Goal: Transaction & Acquisition: Purchase product/service

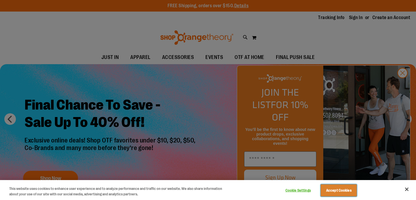
click at [343, 191] on button "Accept Cookies" at bounding box center [338, 190] width 36 height 12
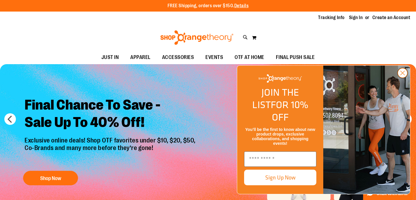
click at [403, 78] on circle "Close dialog" at bounding box center [403, 73] width 10 height 10
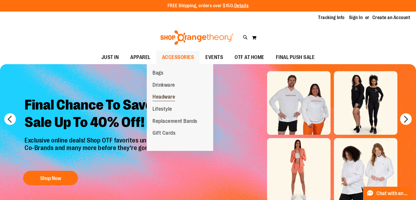
click at [168, 98] on span "Headware" at bounding box center [163, 97] width 23 height 7
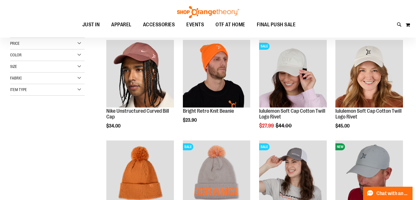
scroll to position [79, 0]
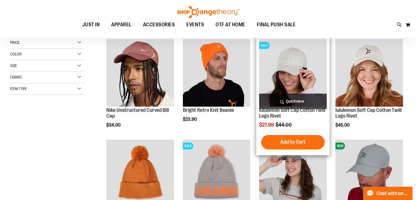
click at [297, 66] on img "product" at bounding box center [293, 73] width 68 height 68
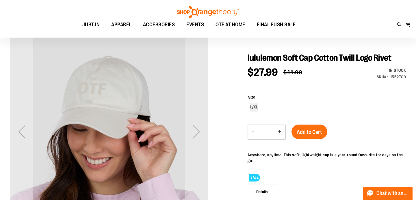
scroll to position [52, 0]
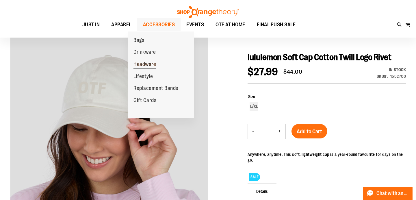
click at [153, 65] on span "Headware" at bounding box center [144, 64] width 23 height 7
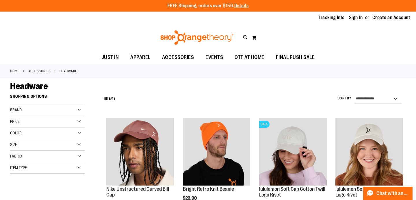
click at [81, 137] on div "Color" at bounding box center [47, 133] width 74 height 12
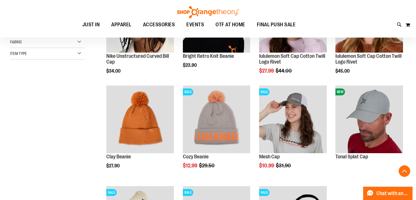
scroll to position [132, 0]
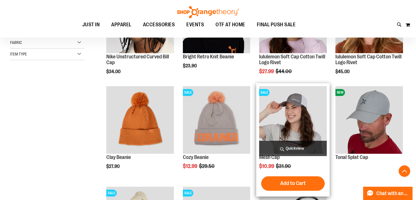
click at [296, 117] on img "product" at bounding box center [293, 120] width 68 height 68
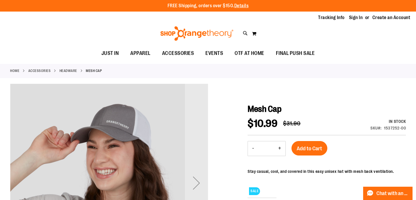
scroll to position [1, 0]
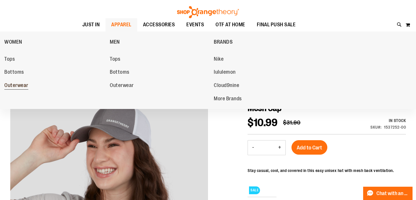
click at [15, 85] on span "Outerwear" at bounding box center [16, 85] width 24 height 7
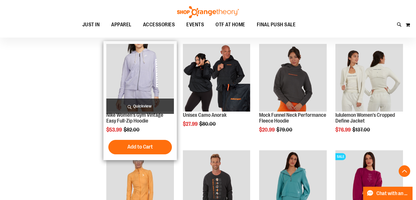
scroll to position [180, 0]
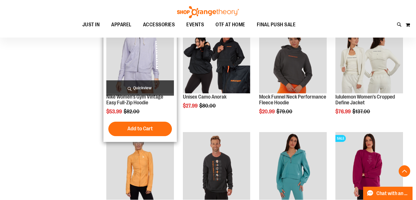
scroll to position [198, 0]
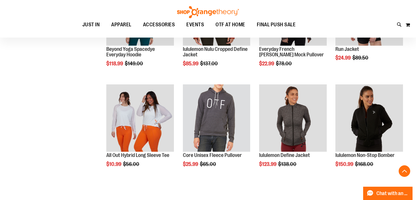
scroll to position [458, 0]
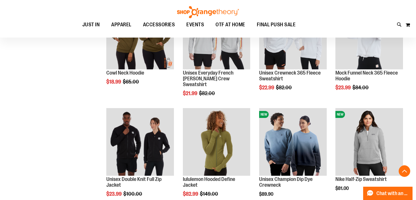
scroll to position [668, 0]
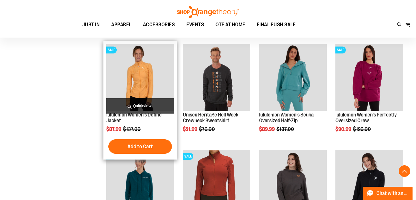
scroll to position [284, 0]
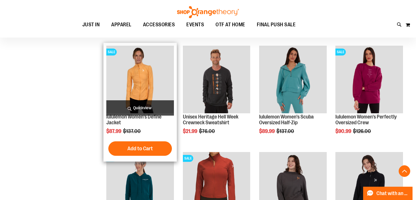
click at [139, 75] on img "product" at bounding box center [140, 80] width 68 height 68
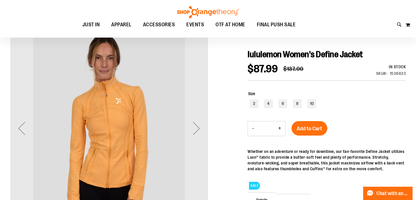
scroll to position [49, 0]
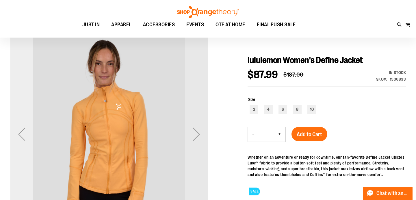
click at [24, 135] on div "Previous" at bounding box center [21, 133] width 23 height 23
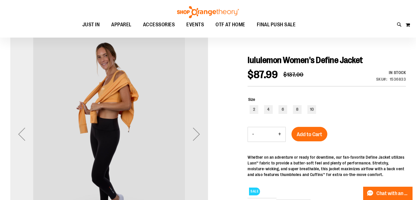
click at [24, 135] on div "Previous" at bounding box center [21, 133] width 23 height 23
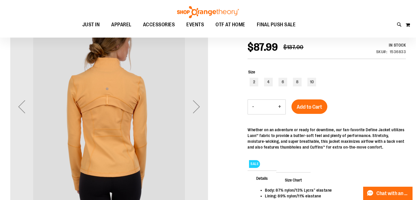
scroll to position [77, 0]
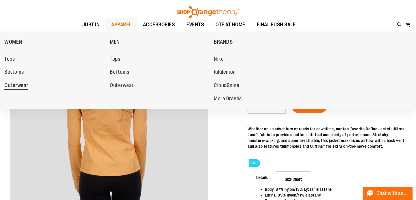
click at [16, 85] on span "Outerwear" at bounding box center [16, 85] width 24 height 7
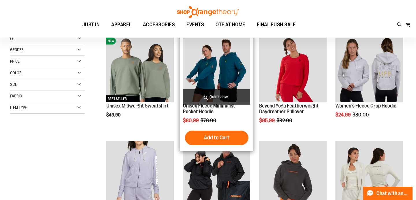
scroll to position [84, 0]
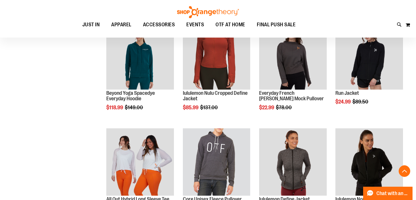
scroll to position [413, 0]
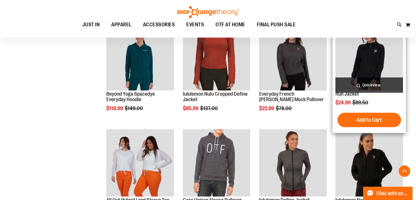
click at [372, 67] on img "product" at bounding box center [369, 57] width 68 height 68
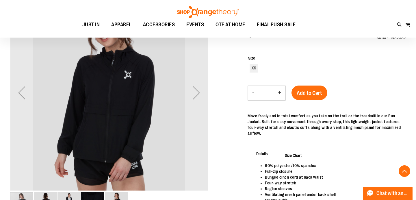
scroll to position [91, 0]
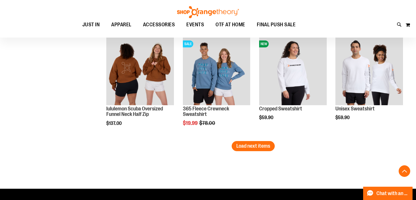
scroll to position [944, 0]
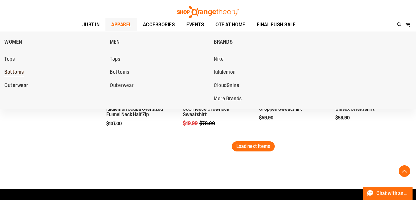
click at [10, 72] on span "Bottoms" at bounding box center [14, 72] width 20 height 7
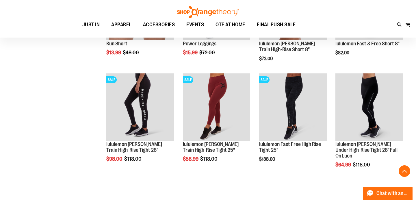
scroll to position [548, 0]
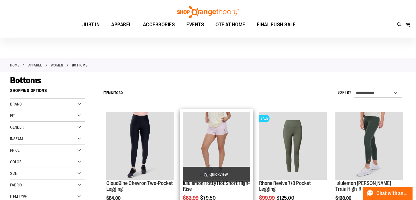
scroll to position [2, 0]
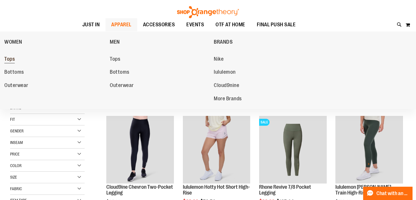
click at [12, 59] on span "Tops" at bounding box center [9, 59] width 10 height 7
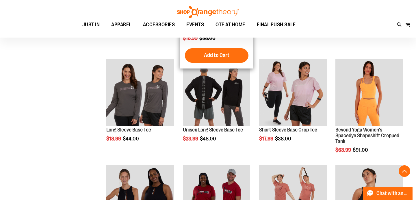
scroll to position [167, 0]
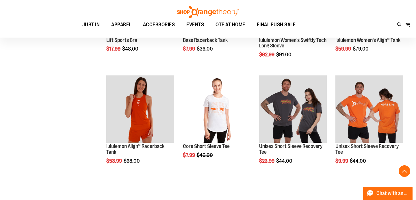
scroll to position [469, 0]
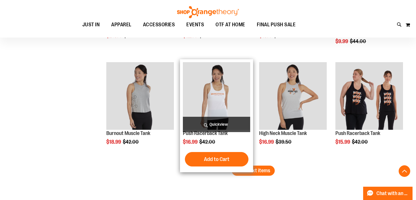
scroll to position [907, 0]
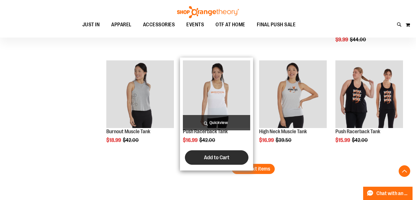
click at [220, 158] on span "Add to Cart" at bounding box center [216, 157] width 25 height 6
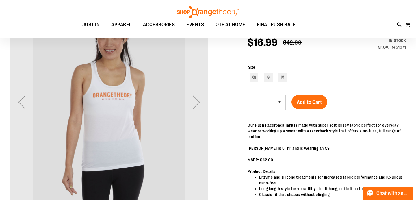
scroll to position [80, 0]
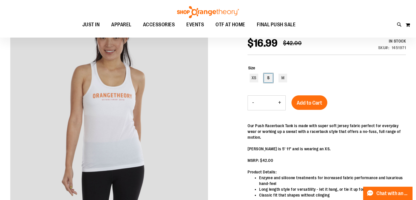
click at [266, 78] on div "S" at bounding box center [268, 78] width 9 height 9
type input "***"
click at [312, 103] on span "Add to Cart" at bounding box center [309, 103] width 25 height 6
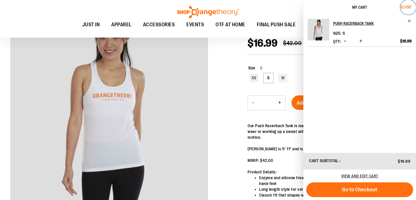
click at [407, 6] on span "Close" at bounding box center [405, 7] width 11 height 5
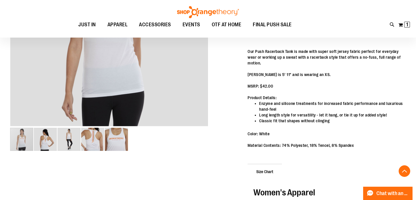
scroll to position [144, 0]
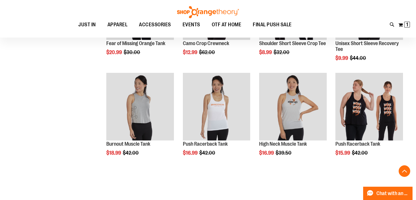
scroll to position [261, 0]
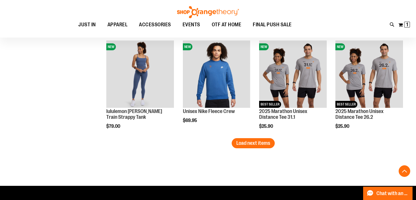
scroll to position [897, 0]
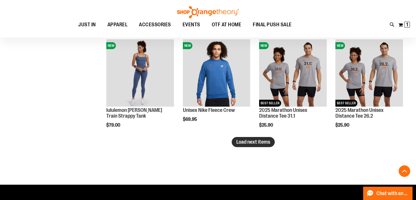
click at [257, 141] on span "Load next items" at bounding box center [253, 142] width 34 height 6
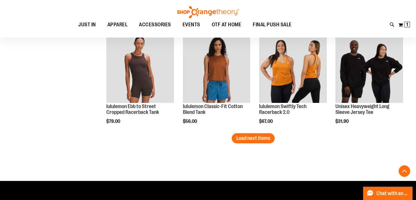
scroll to position [1203, 0]
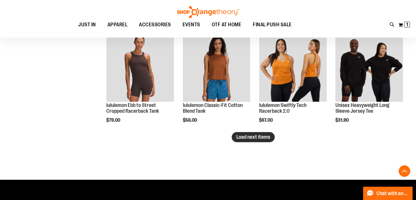
click at [265, 137] on span "Load next items" at bounding box center [253, 137] width 34 height 6
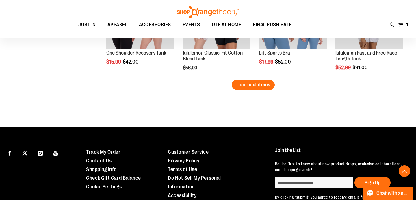
scroll to position [1558, 0]
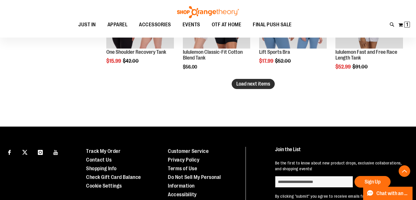
click at [254, 85] on span "Load next items" at bounding box center [253, 84] width 34 height 6
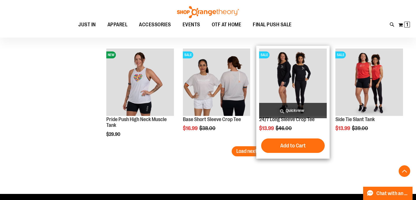
scroll to position [1796, 0]
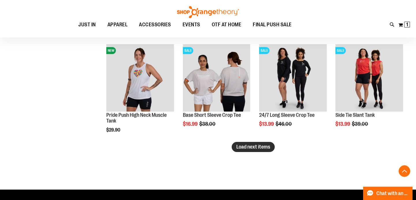
click at [268, 146] on span "Load next items" at bounding box center [253, 147] width 34 height 6
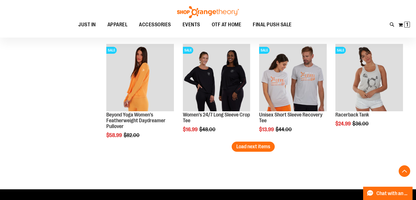
scroll to position [2110, 0]
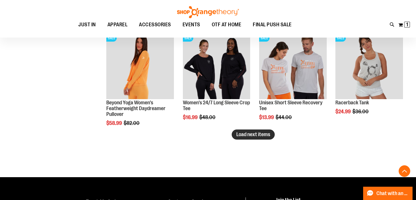
click at [250, 133] on span "Load next items" at bounding box center [253, 134] width 34 height 6
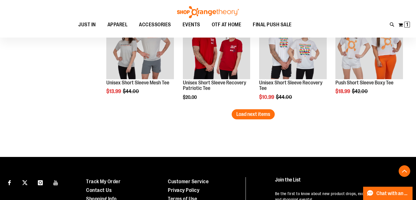
scroll to position [2432, 0]
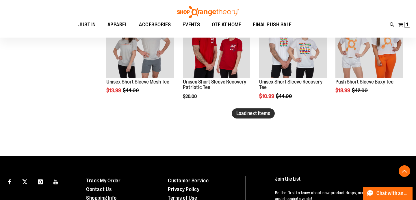
click at [256, 114] on span "Load next items" at bounding box center [253, 113] width 34 height 6
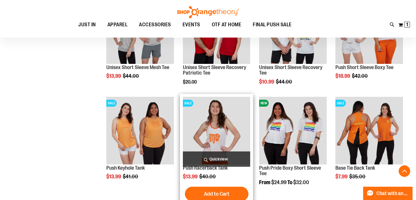
scroll to position [2447, 0]
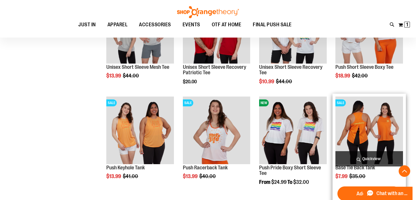
click at [375, 120] on img "product" at bounding box center [369, 130] width 68 height 68
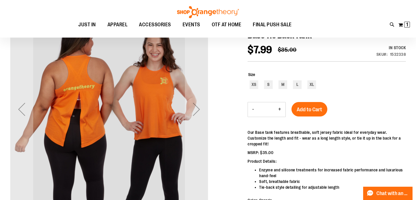
scroll to position [75, 0]
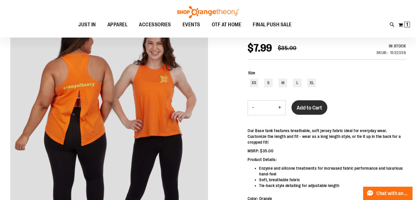
click at [312, 105] on span "Add to Cart" at bounding box center [309, 108] width 25 height 6
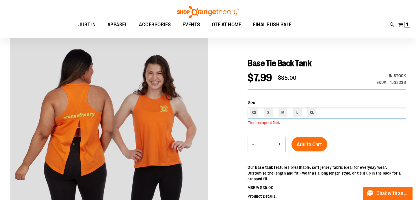
scroll to position [45, 0]
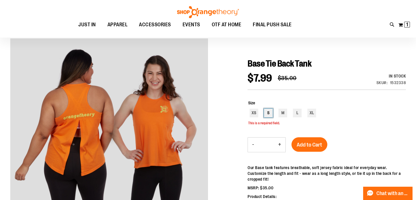
click at [267, 111] on div "S" at bounding box center [268, 113] width 9 height 9
type input "***"
click at [310, 145] on span "Add to Cart" at bounding box center [309, 144] width 25 height 6
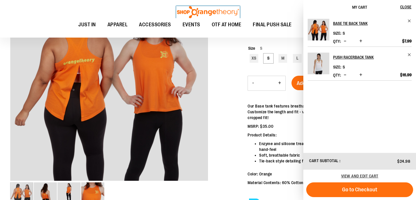
scroll to position [102, 0]
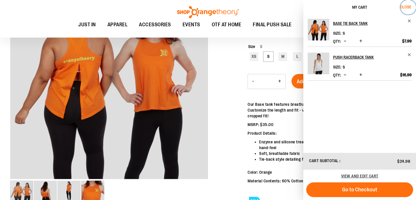
click at [402, 8] on span "Close" at bounding box center [405, 7] width 11 height 5
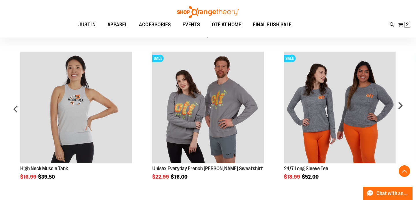
scroll to position [321, 0]
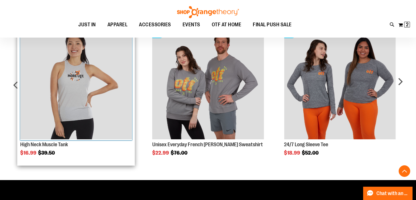
click at [73, 92] on img "Product Page Link" at bounding box center [75, 83] width 111 height 111
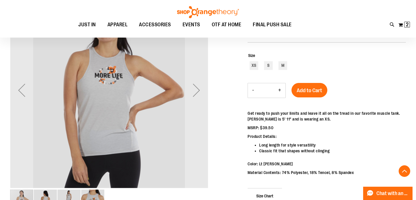
scroll to position [72, 0]
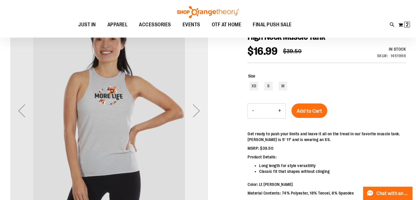
click at [198, 111] on div "Next" at bounding box center [196, 110] width 23 height 23
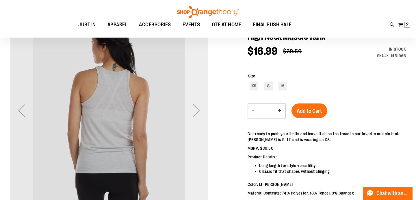
click at [198, 111] on div "Next" at bounding box center [196, 110] width 23 height 23
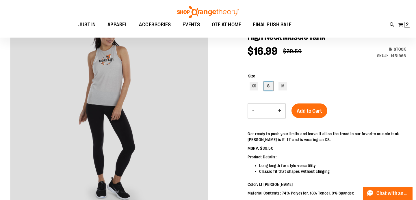
click at [269, 86] on div "S" at bounding box center [268, 86] width 9 height 9
type input "***"
click at [311, 113] on span "Add to Cart" at bounding box center [309, 111] width 25 height 6
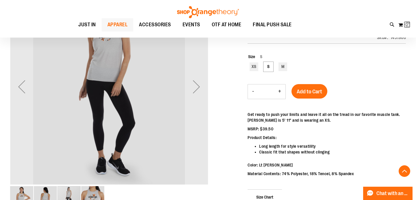
scroll to position [92, 0]
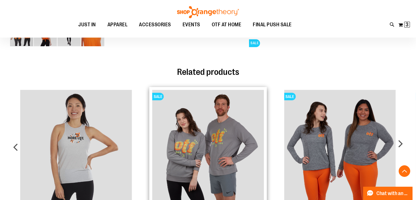
scroll to position [196, 0]
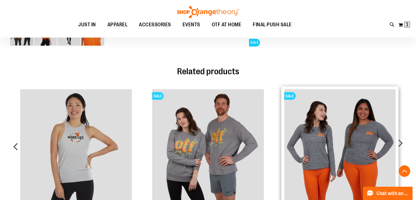
click at [315, 142] on img "Product Page Link" at bounding box center [339, 144] width 111 height 111
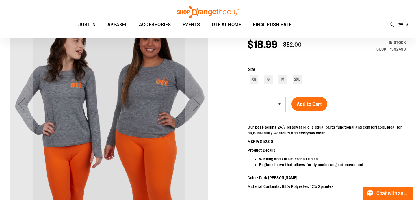
scroll to position [78, 0]
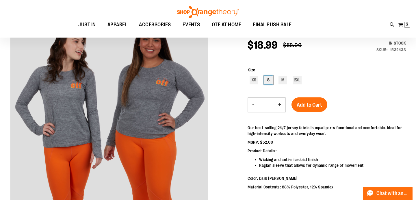
click at [267, 81] on div "S" at bounding box center [268, 80] width 9 height 9
type input "***"
click at [313, 106] on span "Add to Cart" at bounding box center [309, 105] width 25 height 6
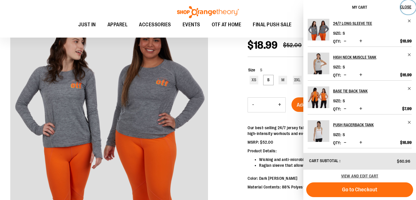
drag, startPoint x: 406, startPoint y: 6, endPoint x: 188, endPoint y: 8, distance: 218.3
click at [194, 6] on div "Toggle Nav Search Popular Suggestions Advanced Search" at bounding box center [208, 19] width 416 height 38
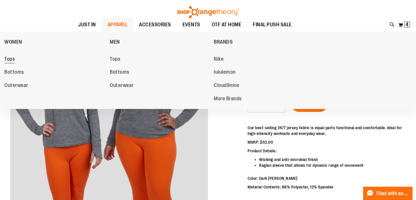
click at [12, 61] on span "Tops" at bounding box center [9, 59] width 10 height 7
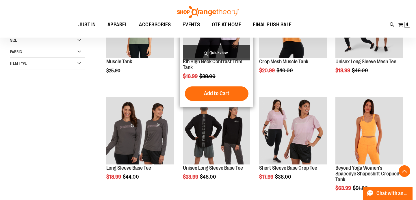
scroll to position [137, 0]
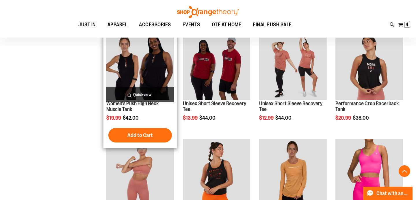
scroll to position [299, 0]
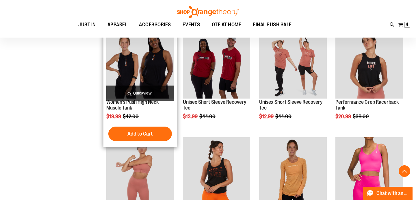
click at [143, 64] on img "product" at bounding box center [140, 65] width 68 height 68
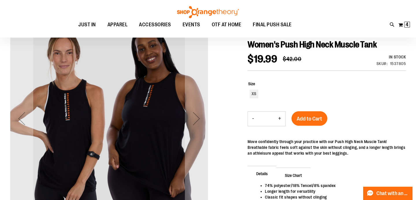
scroll to position [65, 0]
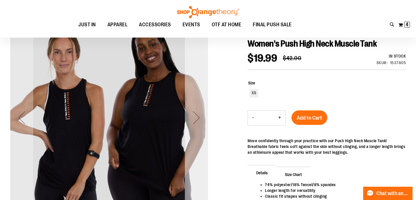
click at [197, 120] on div "Next" at bounding box center [196, 117] width 23 height 23
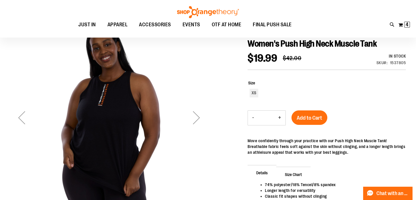
click at [197, 120] on div "Next" at bounding box center [196, 117] width 23 height 23
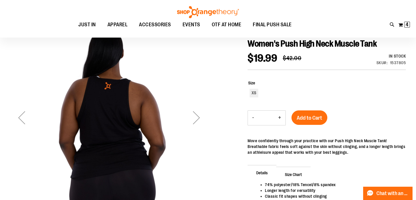
click at [197, 120] on div "Next" at bounding box center [196, 117] width 23 height 23
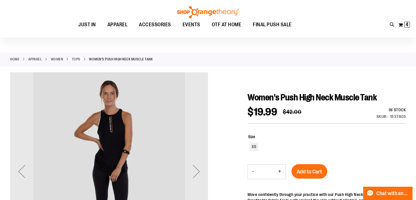
scroll to position [0, 0]
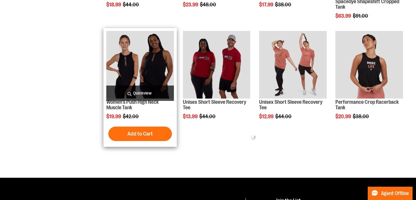
scroll to position [299, 0]
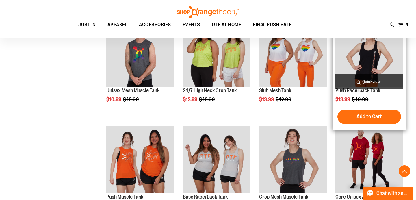
scroll to position [632, 0]
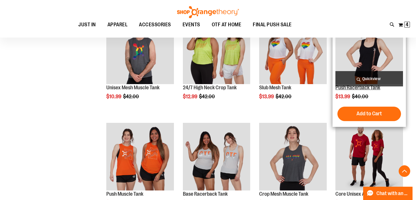
click at [370, 87] on link "Push Racerback Tank" at bounding box center [357, 88] width 45 height 6
click at [364, 61] on img "product" at bounding box center [369, 50] width 68 height 68
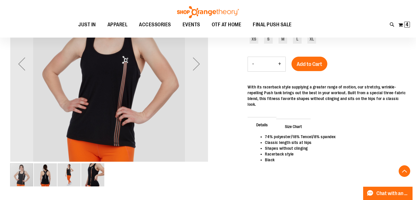
scroll to position [102, 0]
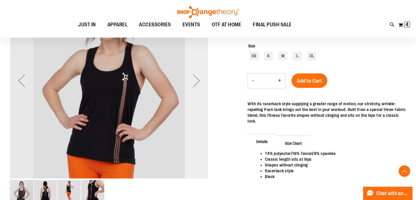
click at [198, 83] on div "Next" at bounding box center [196, 80] width 23 height 23
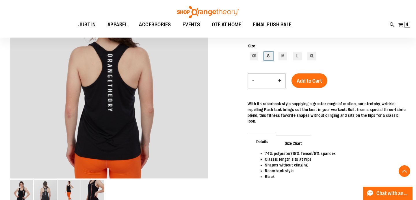
click at [270, 60] on div "S" at bounding box center [268, 56] width 9 height 9
type input "***"
click at [316, 81] on span "Add to Cart" at bounding box center [309, 81] width 25 height 6
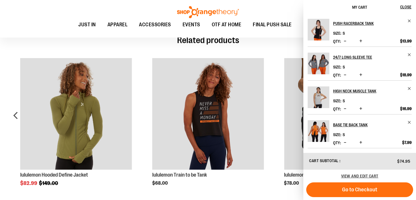
scroll to position [287, 0]
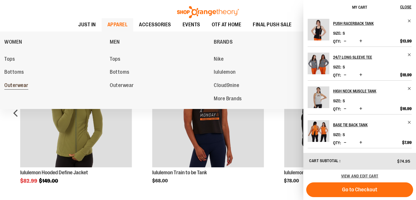
click at [18, 84] on span "Outerwear" at bounding box center [16, 85] width 24 height 7
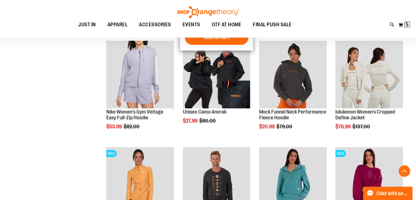
scroll to position [184, 0]
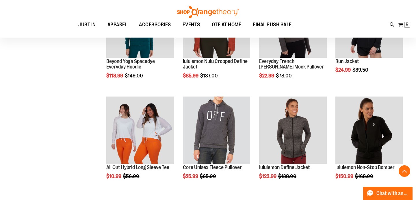
scroll to position [467, 0]
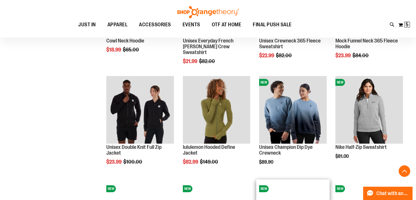
scroll to position [680, 0]
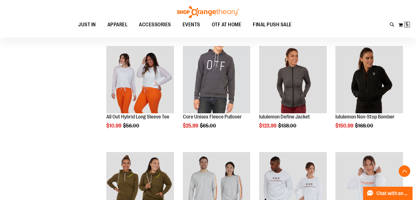
scroll to position [495, 0]
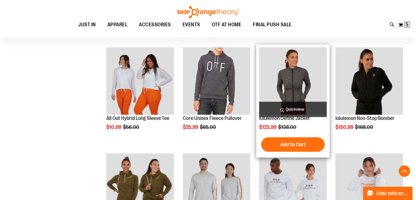
click at [290, 79] on img "product" at bounding box center [293, 81] width 68 height 68
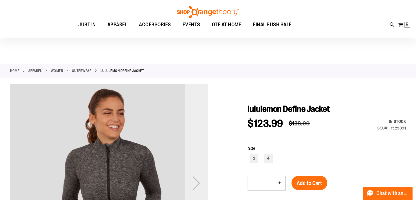
scroll to position [101, 0]
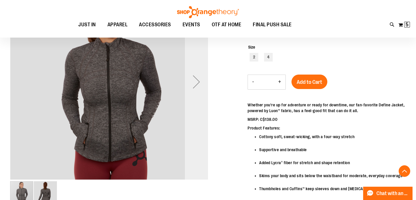
click at [198, 84] on div "Next" at bounding box center [196, 81] width 23 height 23
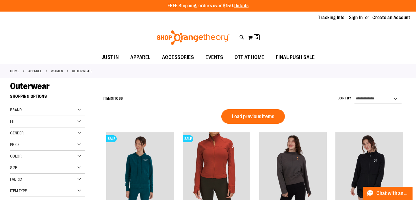
scroll to position [9, 0]
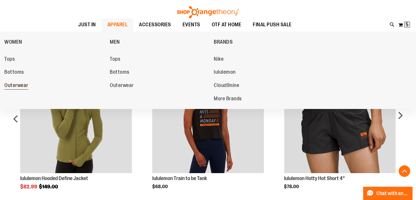
scroll to position [223, 0]
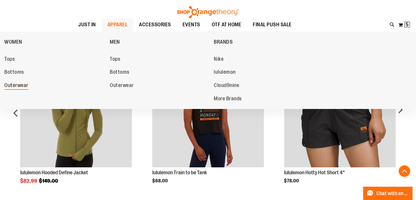
click at [21, 85] on span "Outerwear" at bounding box center [16, 85] width 24 height 7
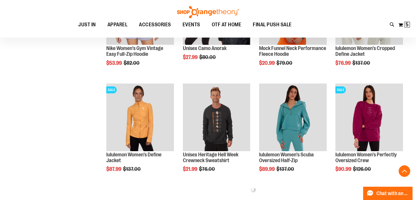
scroll to position [250, 0]
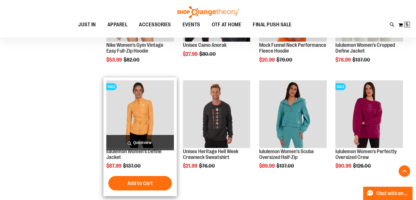
click at [143, 109] on img "product" at bounding box center [140, 114] width 68 height 68
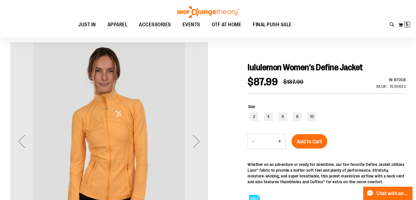
scroll to position [44, 0]
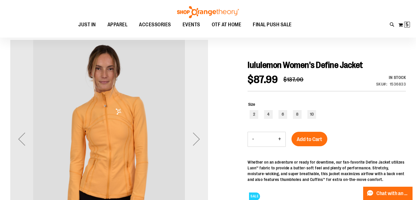
click at [196, 138] on div "Next" at bounding box center [196, 138] width 23 height 23
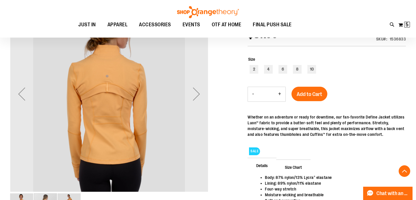
scroll to position [90, 0]
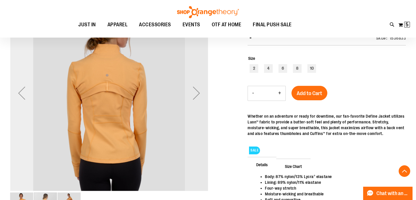
click at [20, 97] on div "Previous" at bounding box center [21, 92] width 23 height 23
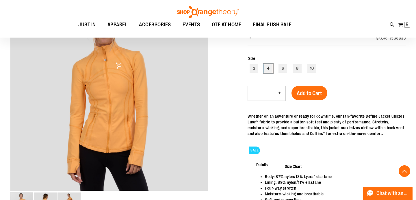
click at [268, 71] on div "4" at bounding box center [268, 68] width 9 height 9
type input "***"
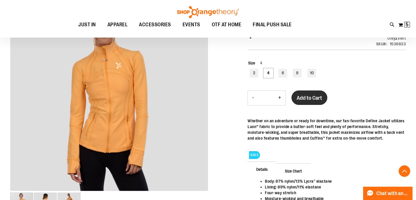
click at [305, 98] on span "Add to Cart" at bounding box center [309, 98] width 25 height 6
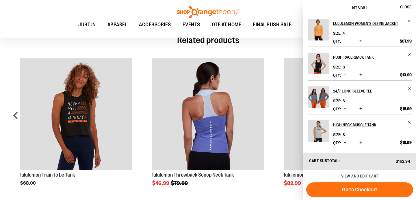
scroll to position [331, 0]
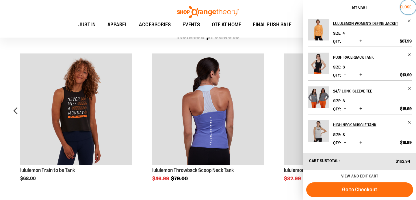
click at [407, 7] on span "Close" at bounding box center [405, 7] width 11 height 5
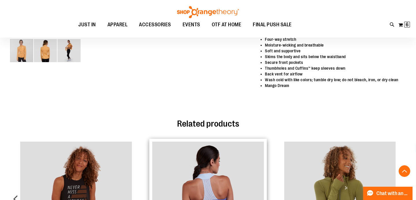
scroll to position [244, 0]
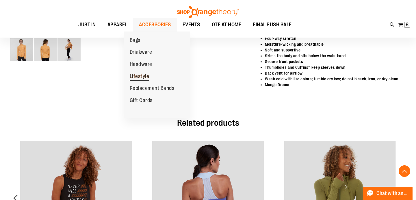
click at [137, 77] on span "Lifestyle" at bounding box center [140, 76] width 20 height 7
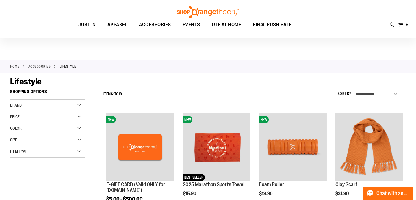
scroll to position [1, 0]
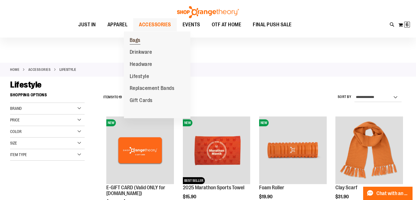
click at [134, 40] on span "Bags" at bounding box center [135, 40] width 11 height 7
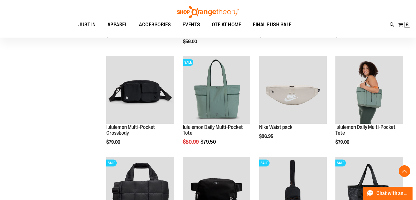
scroll to position [163, 0]
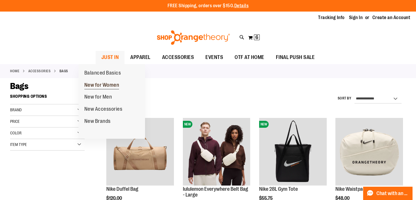
click at [98, 86] on span "New for Women" at bounding box center [101, 85] width 35 height 7
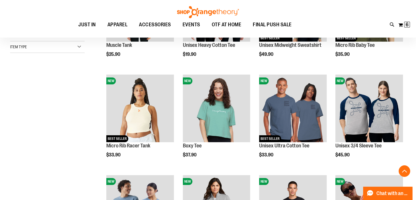
scroll to position [144, 0]
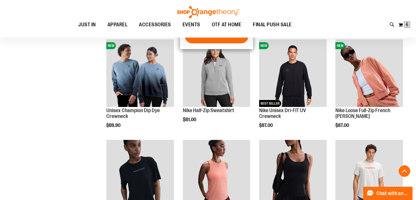
scroll to position [283, 0]
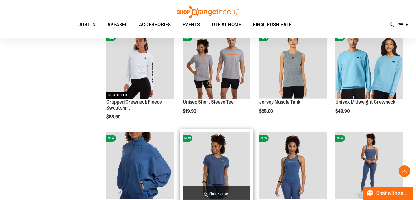
scroll to position [586, 0]
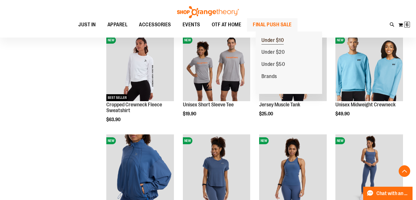
click at [269, 39] on span "Under $10" at bounding box center [272, 40] width 23 height 7
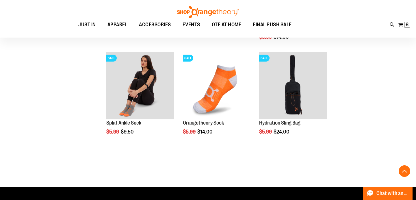
scroll to position [470, 0]
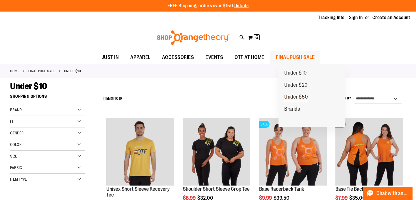
click at [297, 98] on span "Under $50" at bounding box center [296, 97] width 24 height 7
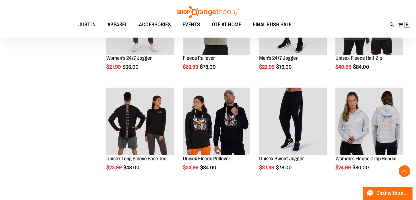
scroll to position [333, 0]
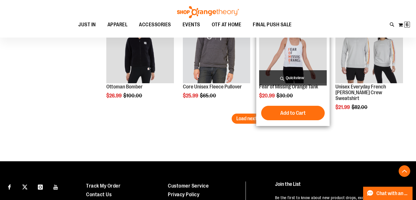
scroll to position [906, 0]
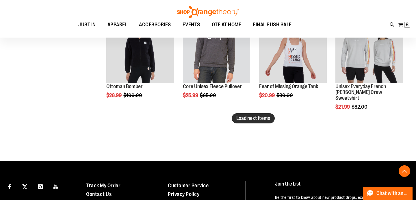
click at [259, 119] on span "Load next items" at bounding box center [253, 118] width 34 height 6
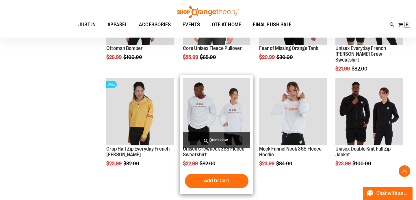
scroll to position [960, 0]
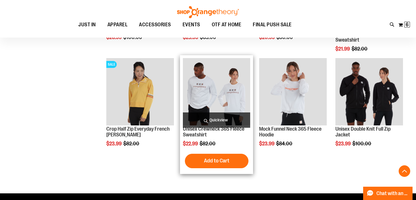
scroll to position [967, 0]
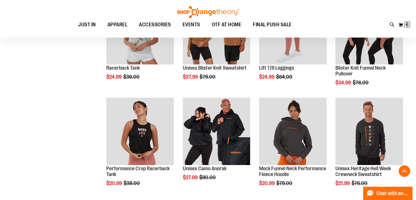
scroll to position [459, 0]
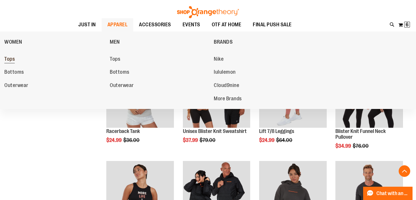
click at [10, 59] on span "Tops" at bounding box center [9, 59] width 10 height 7
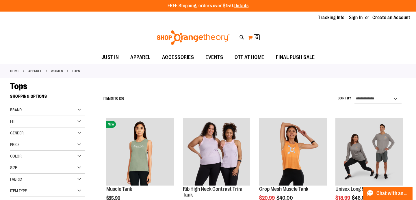
click at [250, 37] on button "My Cart 6 6 items" at bounding box center [254, 37] width 12 height 9
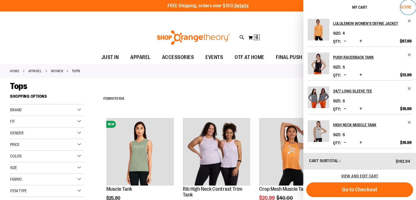
click at [409, 8] on span "Close" at bounding box center [405, 7] width 11 height 5
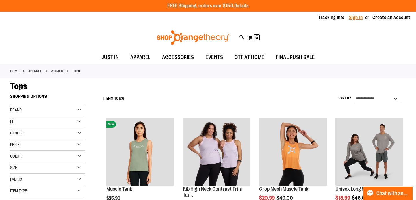
click at [353, 18] on link "Sign In" at bounding box center [356, 17] width 14 height 6
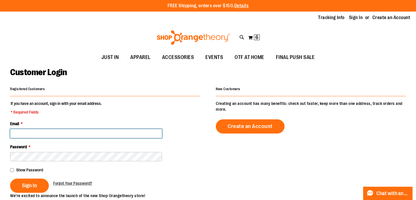
click at [26, 134] on input "Email *" at bounding box center [86, 133] width 152 height 9
type input "**********"
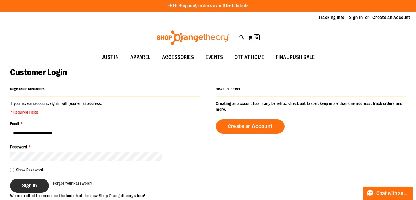
click at [37, 185] on span "Sign In" at bounding box center [29, 185] width 15 height 6
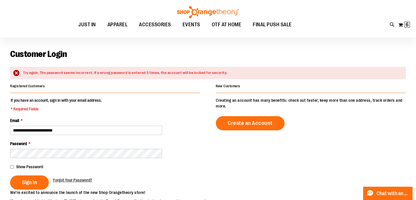
scroll to position [20, 0]
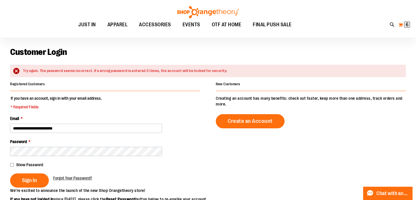
click at [402, 25] on button "My Cart 6 6 items" at bounding box center [404, 24] width 12 height 9
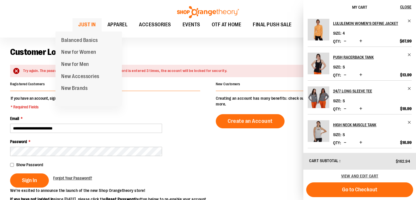
click at [78, 27] on span "JUST IN" at bounding box center [87, 24] width 18 height 13
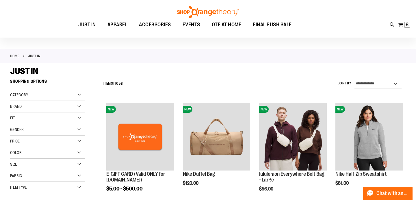
scroll to position [51, 0]
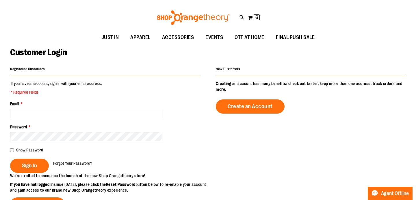
scroll to position [20, 0]
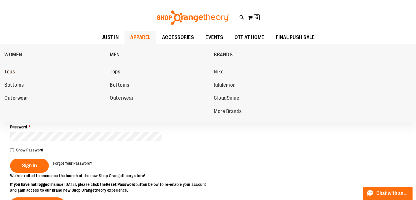
click at [12, 72] on span "Tops" at bounding box center [9, 72] width 10 height 7
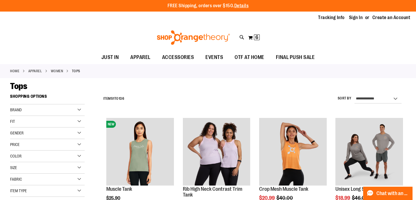
click at [80, 192] on div "Item Type" at bounding box center [47, 191] width 74 height 12
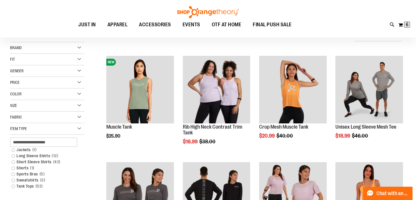
scroll to position [77, 0]
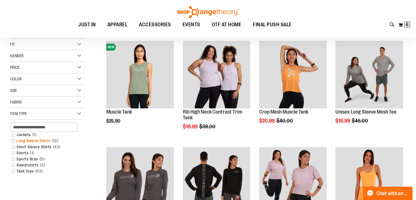
click at [15, 141] on link "Long Sleeve Shirts 12 items" at bounding box center [45, 141] width 72 height 6
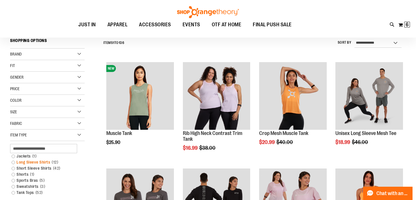
scroll to position [54, 0]
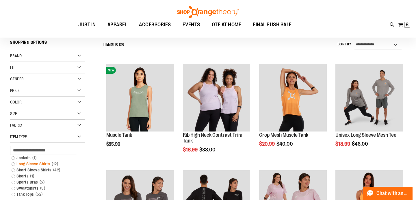
click at [13, 164] on link "Long Sleeve Shirts 12 items" at bounding box center [45, 164] width 72 height 6
click at [14, 164] on link "Long Sleeve Shirts 12 items" at bounding box center [45, 164] width 72 height 6
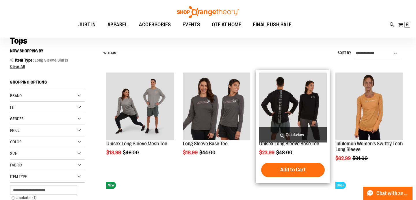
scroll to position [47, 0]
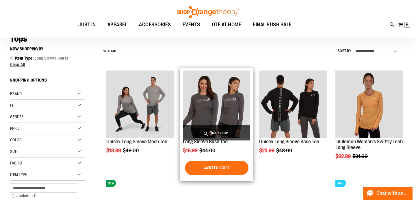
click at [233, 110] on img "product" at bounding box center [217, 104] width 68 height 68
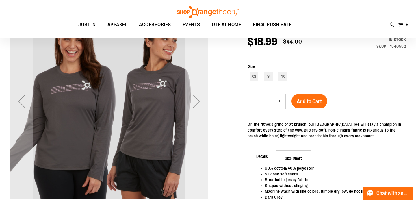
scroll to position [77, 0]
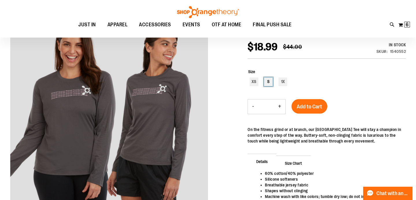
click at [269, 83] on div "S" at bounding box center [268, 81] width 9 height 9
type input "***"
click at [319, 106] on span "Add to Cart" at bounding box center [309, 106] width 25 height 6
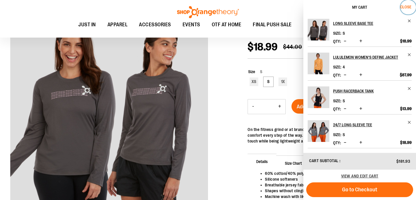
click at [408, 7] on span "Close" at bounding box center [405, 7] width 11 height 5
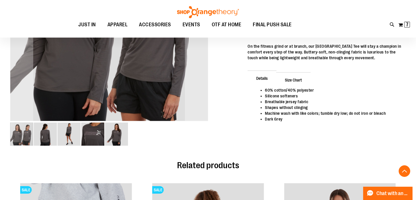
scroll to position [160, 0]
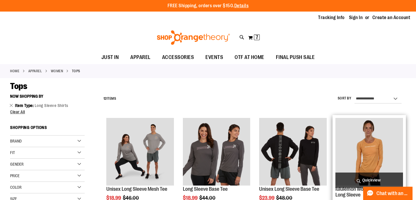
click at [363, 138] on img "product" at bounding box center [369, 152] width 68 height 68
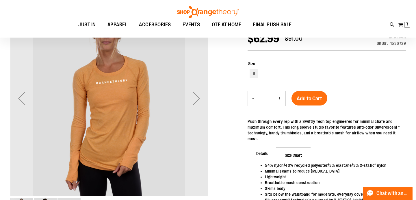
scroll to position [23, 0]
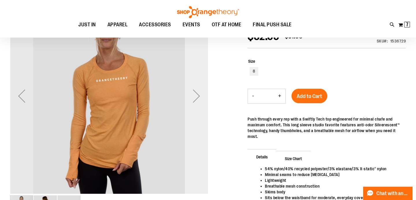
click at [197, 95] on div "Next" at bounding box center [196, 95] width 23 height 23
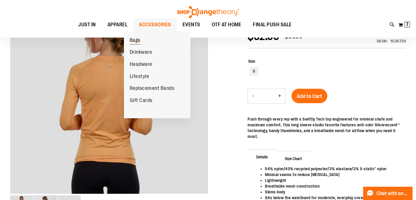
click at [135, 40] on span "Bags" at bounding box center [135, 40] width 11 height 7
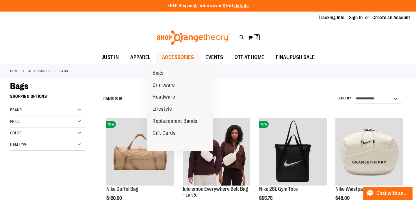
click at [170, 97] on span "Headware" at bounding box center [163, 97] width 23 height 7
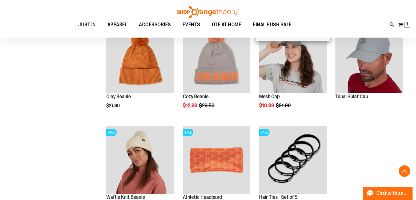
scroll to position [193, 0]
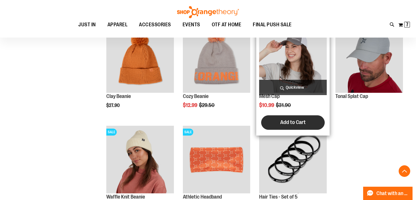
click at [303, 122] on span "Add to Cart" at bounding box center [292, 122] width 25 height 6
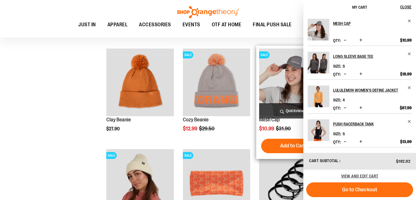
scroll to position [170, 0]
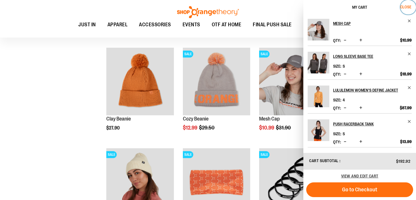
click at [403, 5] on span "Close" at bounding box center [405, 7] width 11 height 5
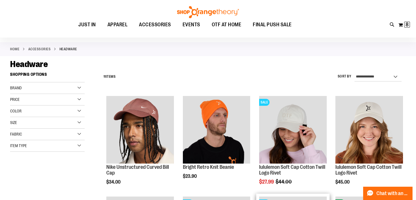
scroll to position [22, 0]
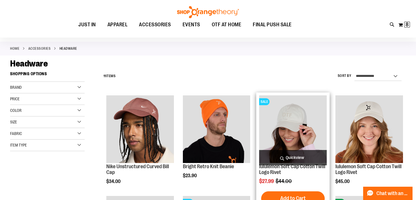
click at [286, 123] on img "product" at bounding box center [293, 129] width 68 height 68
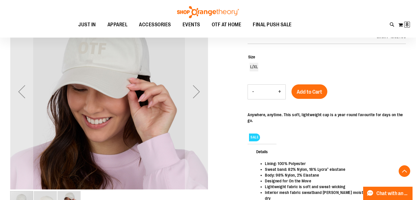
scroll to position [92, 0]
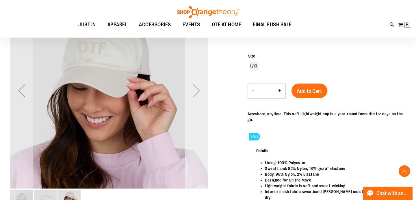
click at [196, 92] on div "Next" at bounding box center [196, 90] width 23 height 23
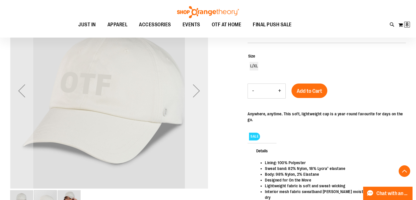
click at [196, 92] on div "Next" at bounding box center [196, 90] width 23 height 23
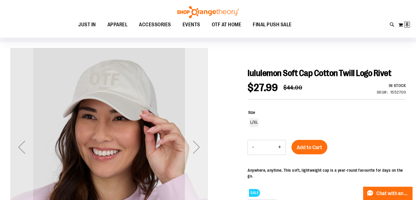
scroll to position [38, 0]
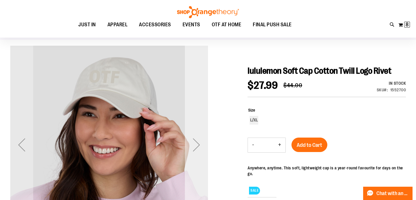
click at [197, 147] on div "Next" at bounding box center [196, 144] width 23 height 23
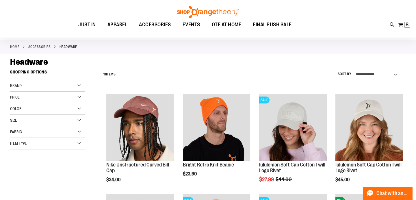
scroll to position [44, 0]
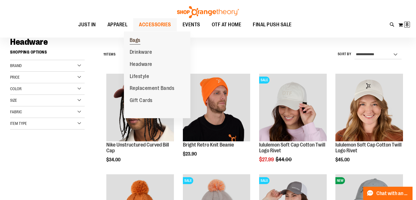
click at [135, 39] on span "Bags" at bounding box center [135, 40] width 11 height 7
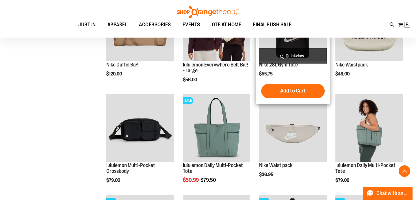
scroll to position [124, 0]
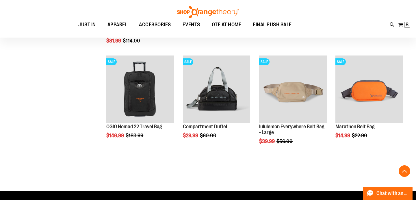
scroll to position [365, 0]
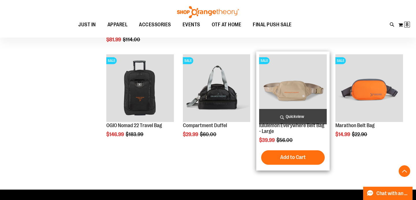
click at [292, 91] on img "product" at bounding box center [293, 88] width 68 height 68
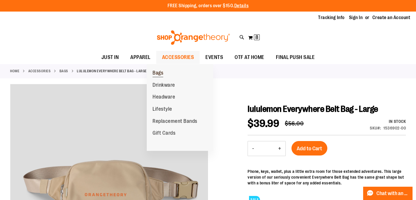
click at [159, 73] on span "Bags" at bounding box center [157, 73] width 11 height 7
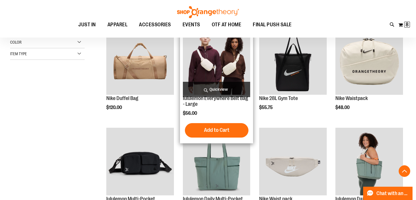
scroll to position [89, 0]
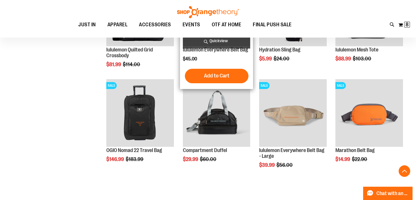
scroll to position [339, 0]
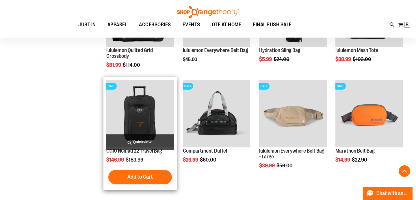
click at [143, 114] on img "product" at bounding box center [140, 114] width 68 height 68
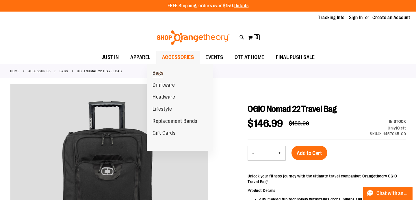
click at [160, 73] on span "Bags" at bounding box center [157, 73] width 11 height 7
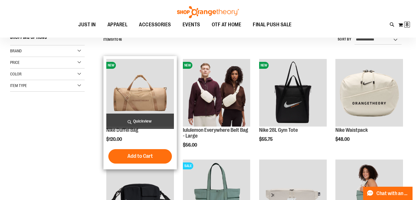
scroll to position [60, 0]
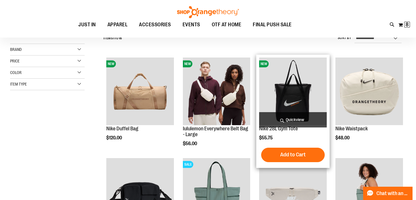
click at [292, 88] on img "product" at bounding box center [293, 91] width 68 height 68
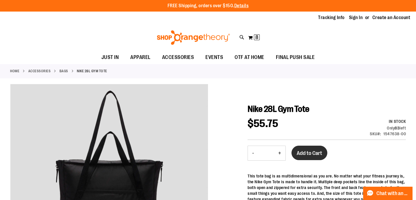
click at [305, 153] on span "Add to Cart" at bounding box center [309, 153] width 25 height 6
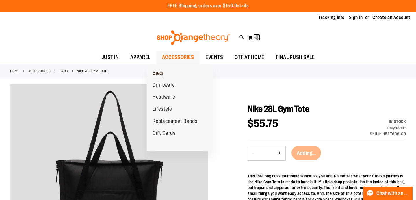
click at [157, 71] on span "Bags" at bounding box center [157, 73] width 11 height 7
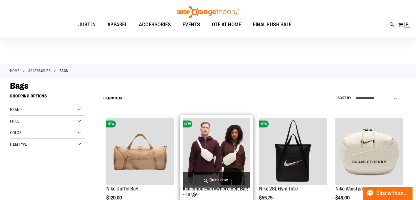
scroll to position [50, 0]
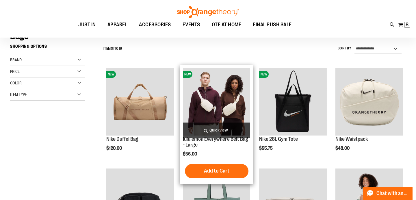
click at [216, 109] on img "product" at bounding box center [217, 102] width 68 height 68
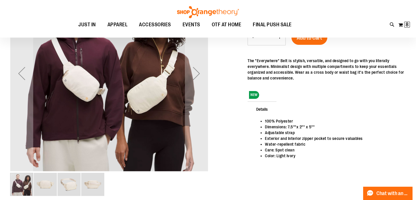
scroll to position [53, 0]
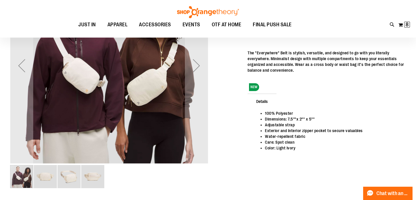
click at [94, 177] on img "image 4 of 4" at bounding box center [92, 176] width 23 height 23
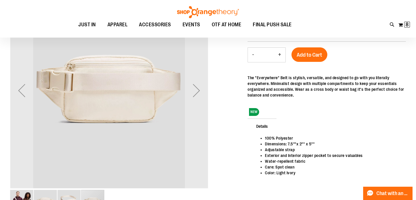
scroll to position [30, 0]
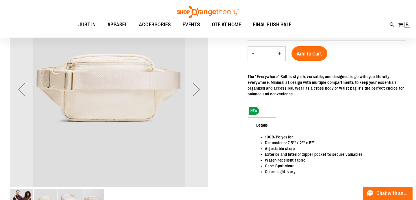
click at [69, 197] on img "image 3 of 4" at bounding box center [68, 200] width 23 height 23
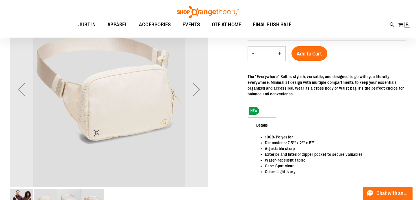
click at [46, 191] on img "image 2 of 4" at bounding box center [45, 200] width 23 height 23
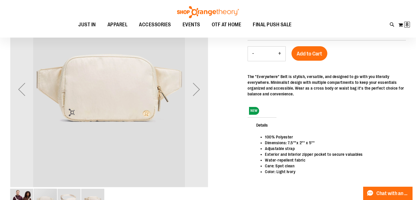
click at [21, 193] on img "image 1 of 4" at bounding box center [21, 200] width 23 height 23
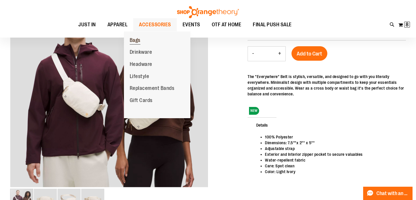
click at [137, 40] on span "Bags" at bounding box center [135, 40] width 11 height 7
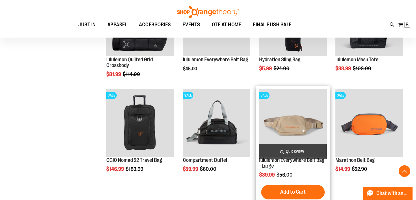
scroll to position [269, 0]
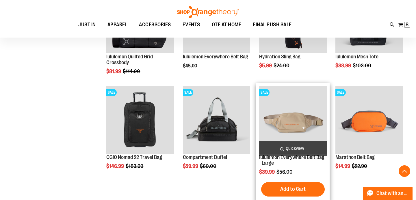
click at [284, 125] on img "product" at bounding box center [293, 120] width 68 height 68
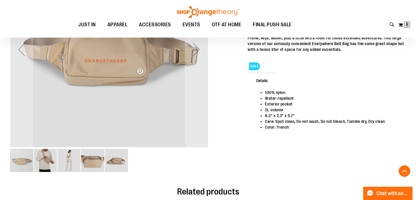
scroll to position [154, 0]
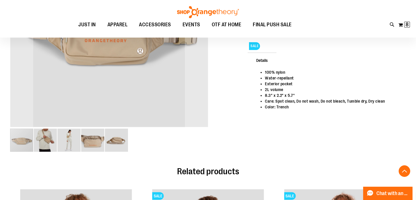
click at [46, 137] on img "image 2 of 5" at bounding box center [45, 139] width 23 height 23
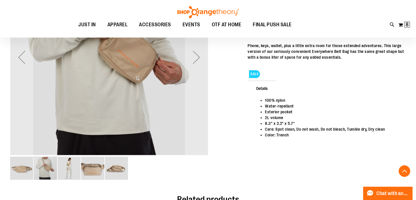
scroll to position [133, 0]
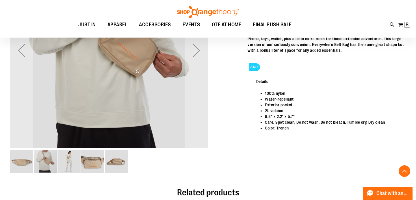
click at [71, 161] on img "image 3 of 5" at bounding box center [68, 161] width 23 height 23
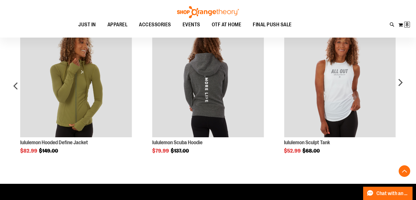
scroll to position [318, 0]
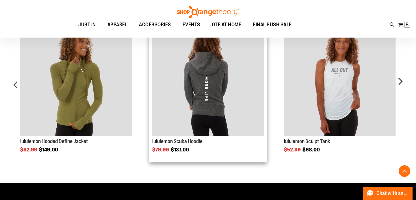
click at [208, 90] on img "Product Page Link" at bounding box center [207, 80] width 111 height 111
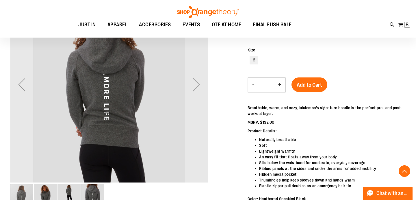
scroll to position [100, 0]
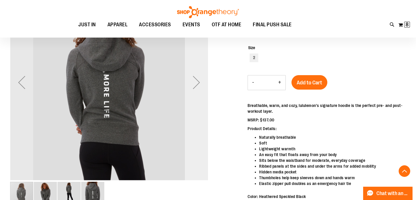
click at [199, 81] on div "Next" at bounding box center [196, 82] width 23 height 23
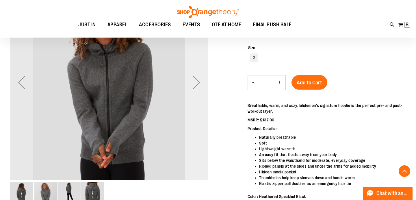
click at [199, 83] on div "Next" at bounding box center [196, 82] width 23 height 23
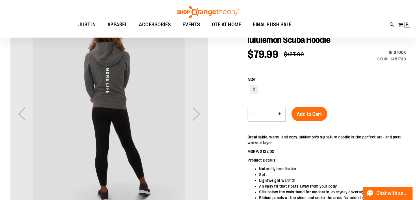
scroll to position [68, 0]
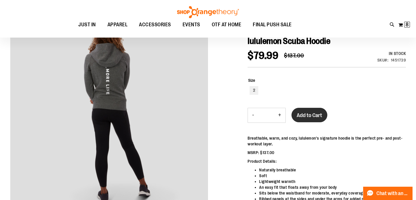
click at [316, 113] on span "Add to Cart" at bounding box center [309, 115] width 25 height 6
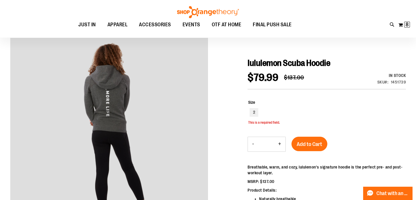
scroll to position [45, 0]
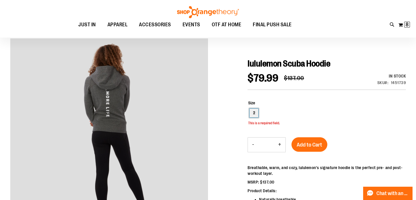
click at [253, 115] on div "2" at bounding box center [253, 113] width 9 height 9
type input "***"
click at [312, 144] on span "Add to Cart" at bounding box center [309, 144] width 25 height 6
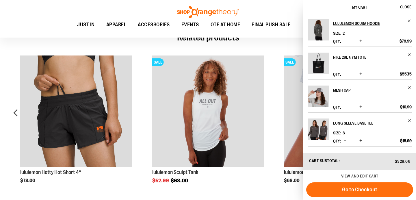
scroll to position [507, 0]
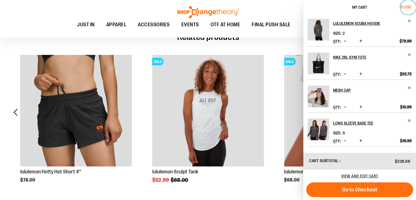
click at [405, 7] on span "Close" at bounding box center [405, 7] width 11 height 5
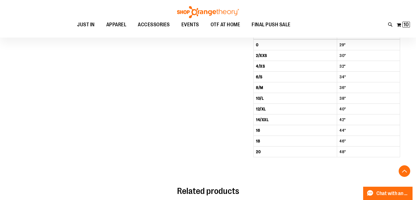
scroll to position [350, 0]
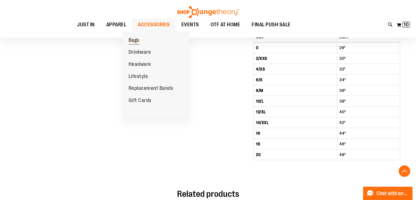
click at [135, 42] on span "Bags" at bounding box center [133, 40] width 11 height 7
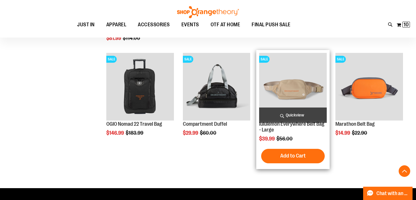
scroll to position [368, 0]
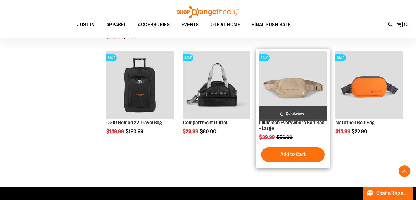
click at [288, 155] on span "Add to Cart" at bounding box center [292, 154] width 25 height 6
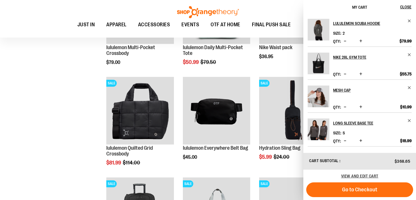
scroll to position [244, 0]
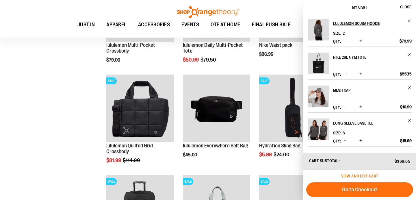
click at [349, 176] on span "View and edit cart" at bounding box center [359, 176] width 37 height 5
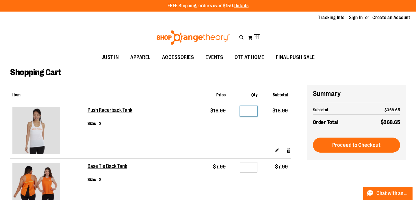
drag, startPoint x: 251, startPoint y: 111, endPoint x: 243, endPoint y: 110, distance: 9.1
click at [243, 110] on input "*" at bounding box center [248, 111] width 17 height 10
type input "*"
click at [215, 131] on td "$16.99" at bounding box center [213, 124] width 30 height 45
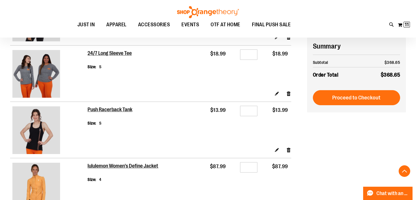
scroll to position [224, 0]
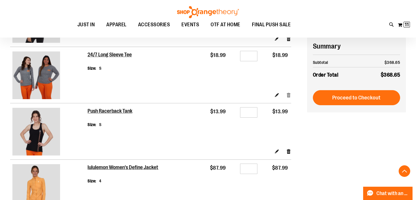
click at [290, 95] on link "Remove item" at bounding box center [288, 95] width 5 height 6
click at [288, 95] on link "Remove item" at bounding box center [288, 95] width 5 height 6
click at [399, 25] on button "My Cart 11 11 items" at bounding box center [403, 24] width 13 height 9
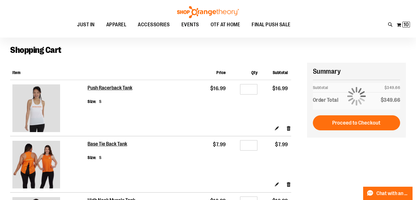
scroll to position [24, 0]
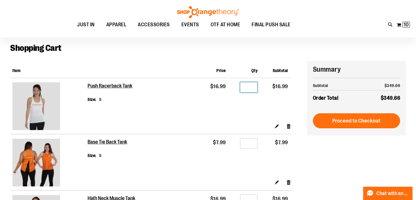
drag, startPoint x: 253, startPoint y: 89, endPoint x: 245, endPoint y: 88, distance: 8.1
click at [245, 88] on input "*" at bounding box center [248, 87] width 17 height 10
type input "*"
click at [223, 116] on td "$16.99" at bounding box center [213, 100] width 30 height 45
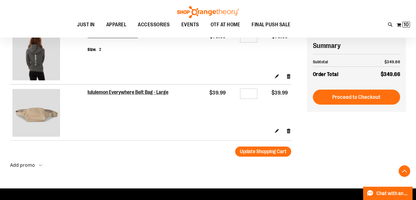
scroll to position [525, 0]
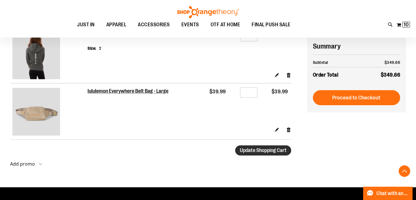
click at [257, 151] on span "Update Shopping Cart" at bounding box center [263, 150] width 47 height 6
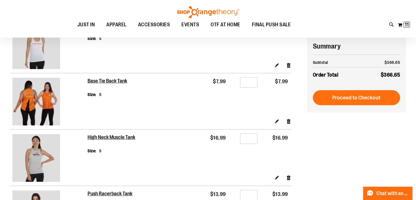
scroll to position [85, 0]
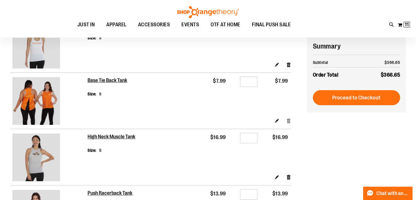
click at [288, 120] on link "Remove item" at bounding box center [288, 121] width 5 height 6
